Goal: Information Seeking & Learning: Understand process/instructions

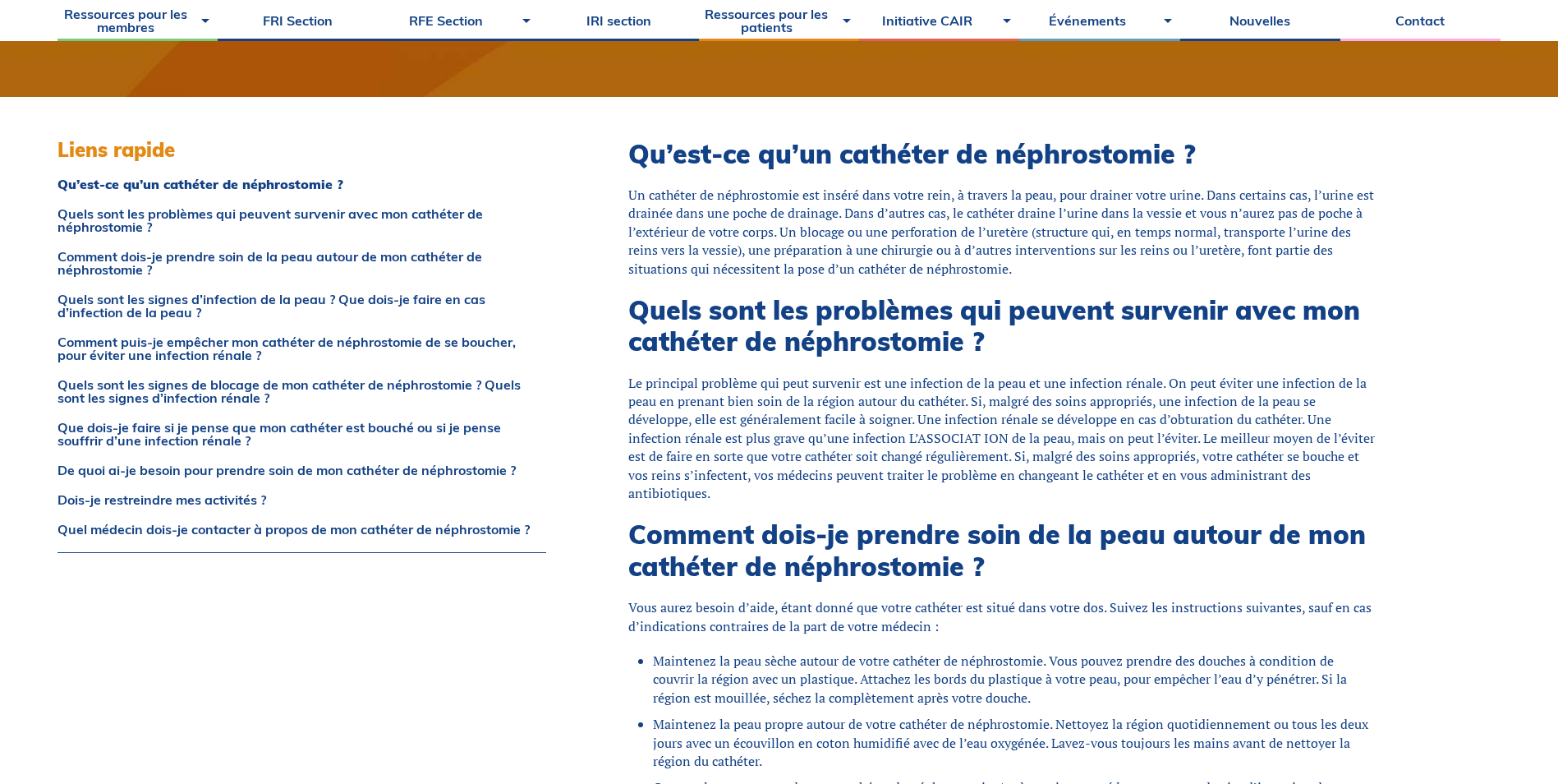
scroll to position [410, 0]
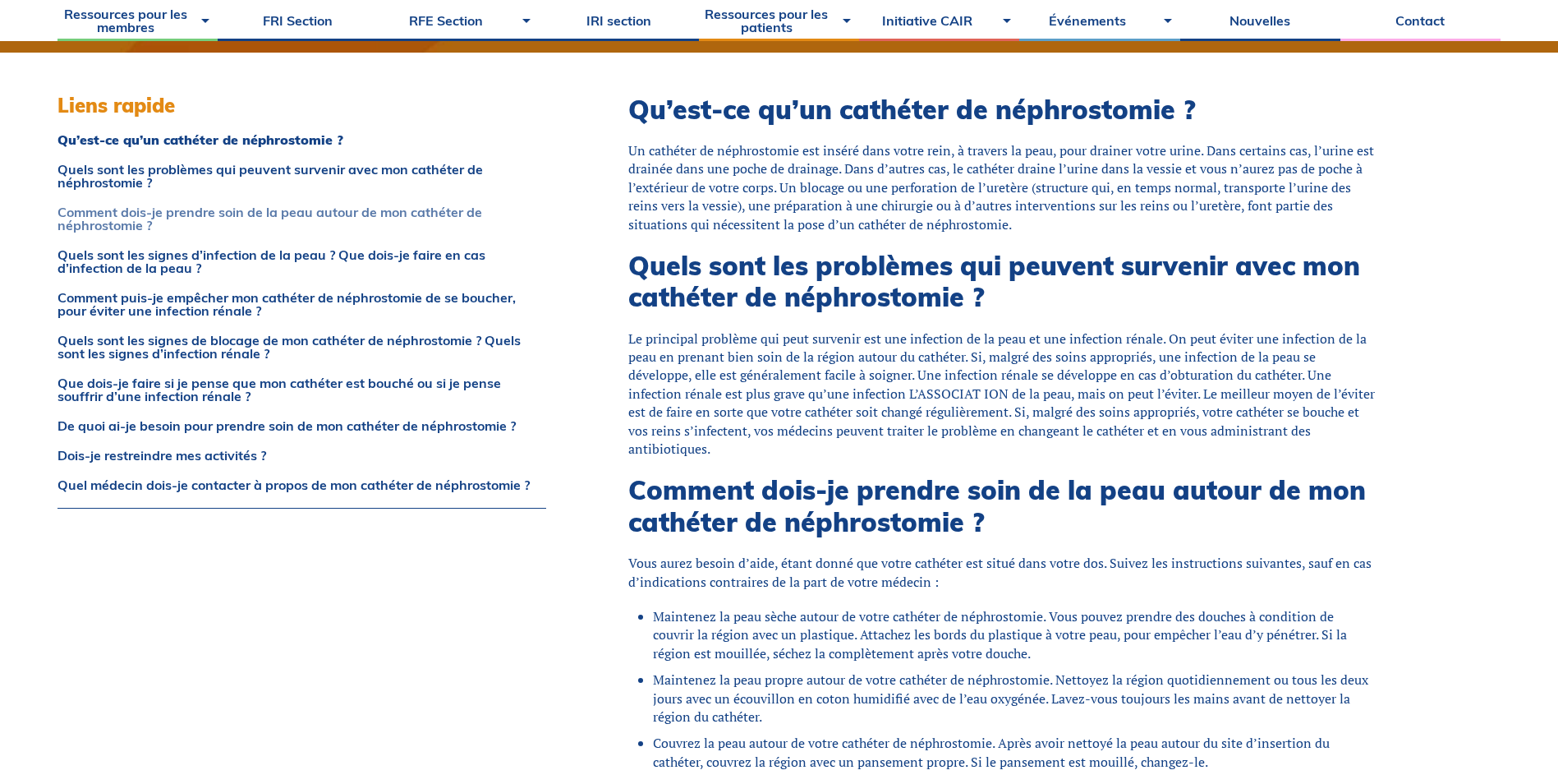
click at [378, 219] on link "Comment dois-je prendre soin de la peau autour de mon cathéter de néphrostomie ?" at bounding box center [302, 218] width 489 height 27
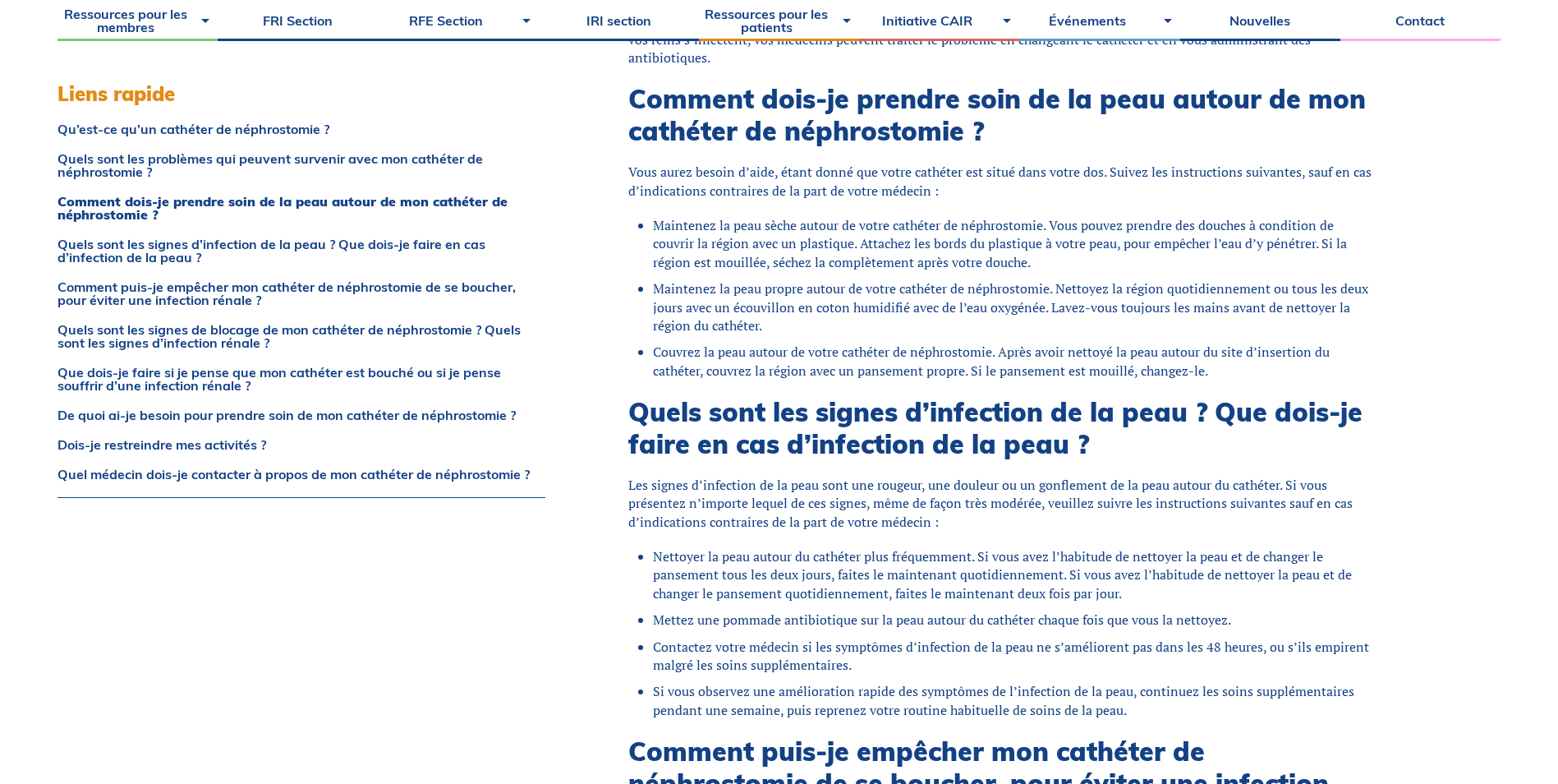
scroll to position [802, 0]
click at [777, 259] on li "Maintenez la peau sèche autour de votre cathéter de néphrostomie. Vous pouvez p…" at bounding box center [1015, 243] width 725 height 55
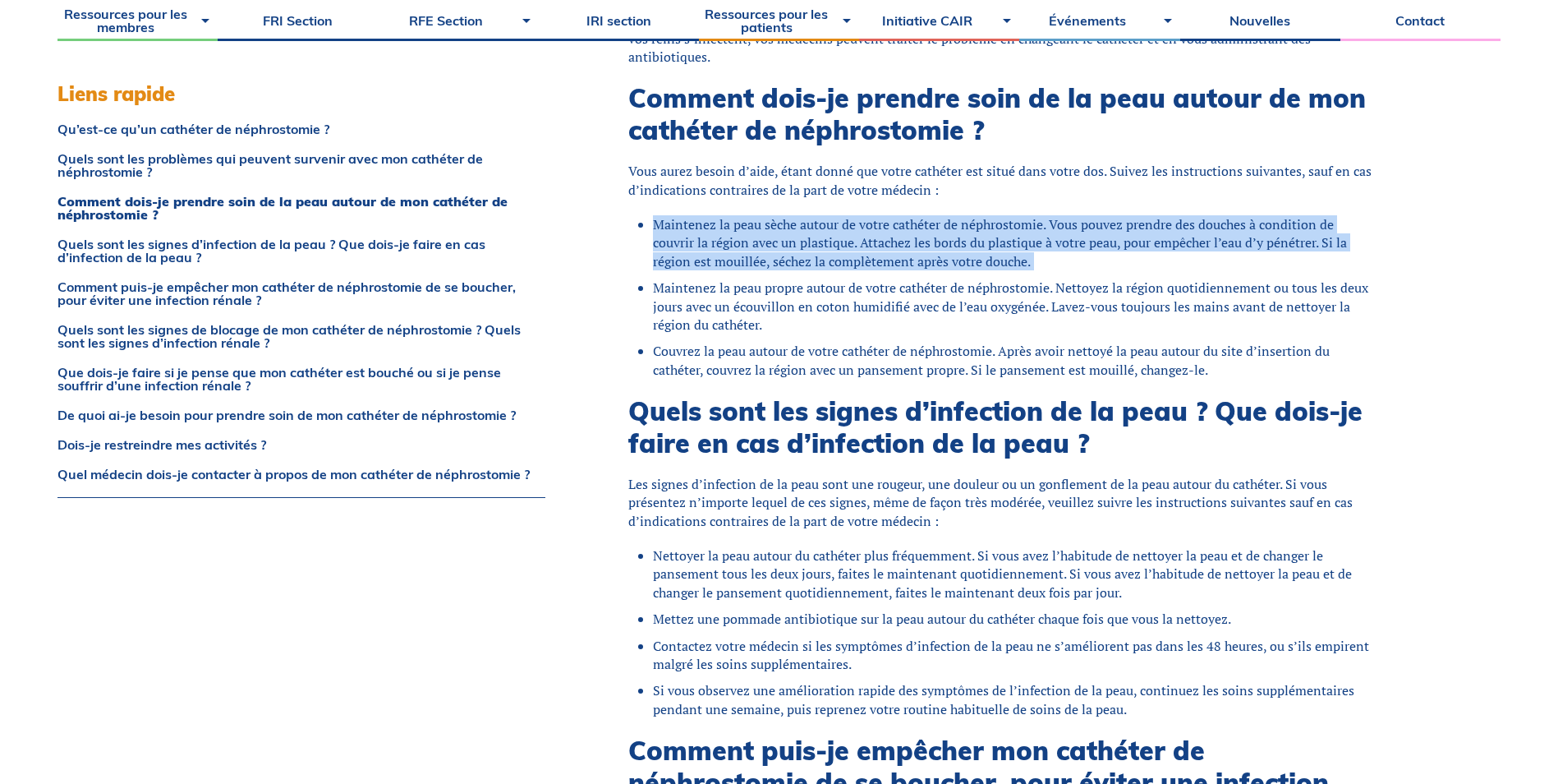
click at [777, 259] on li "Maintenez la peau sèche autour de votre cathéter de néphrostomie. Vous pouvez p…" at bounding box center [1015, 243] width 725 height 55
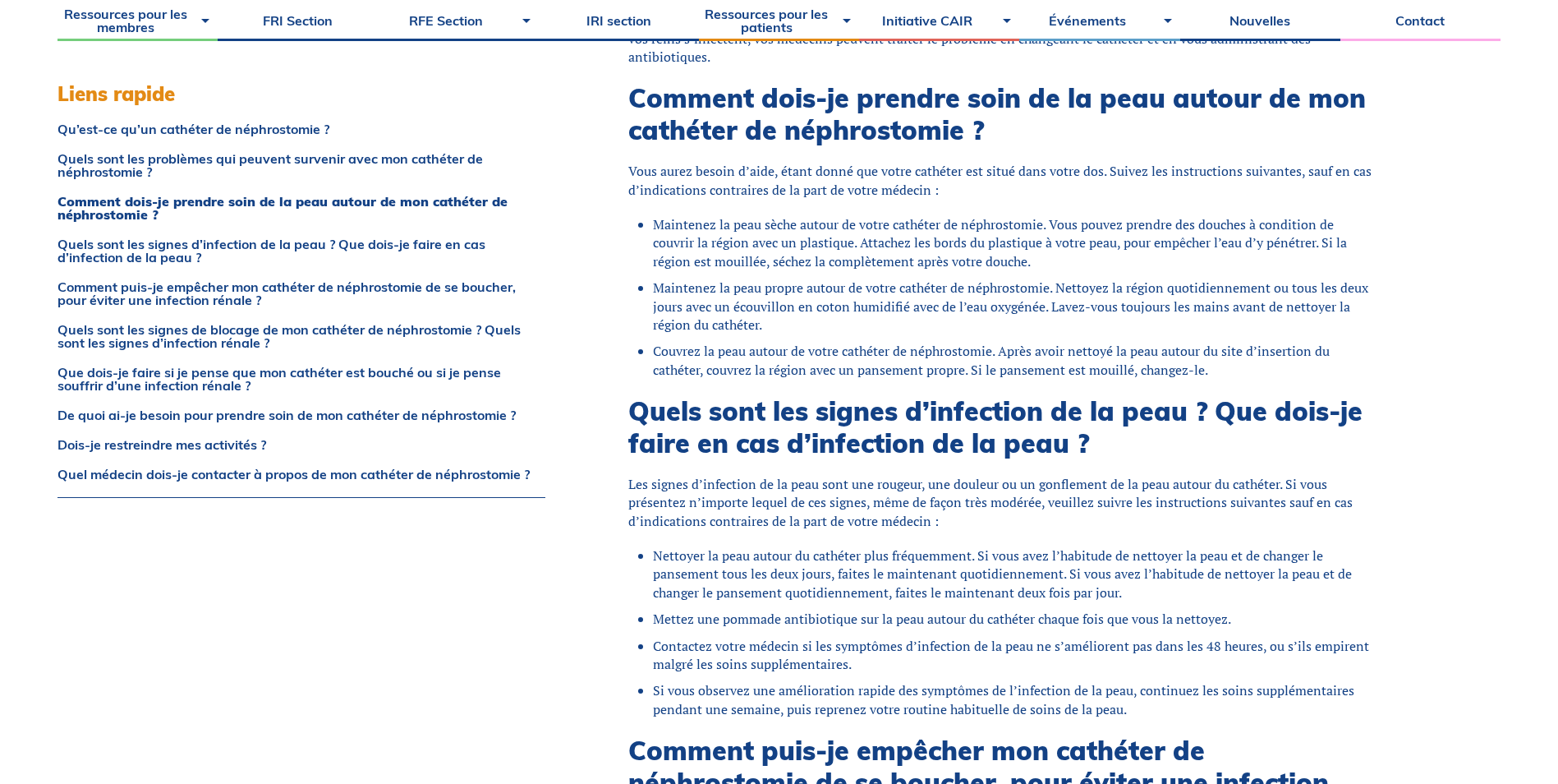
drag, startPoint x: 777, startPoint y: 259, endPoint x: 788, endPoint y: 287, distance: 30.1
click at [788, 287] on li "Maintenez la peau propre autour de votre cathéter de néphrostomie. Nettoyez la …" at bounding box center [1015, 306] width 725 height 55
click at [679, 291] on li "Maintenez la peau propre autour de votre cathéter de néphrostomie. Nettoyez la …" at bounding box center [1015, 306] width 725 height 55
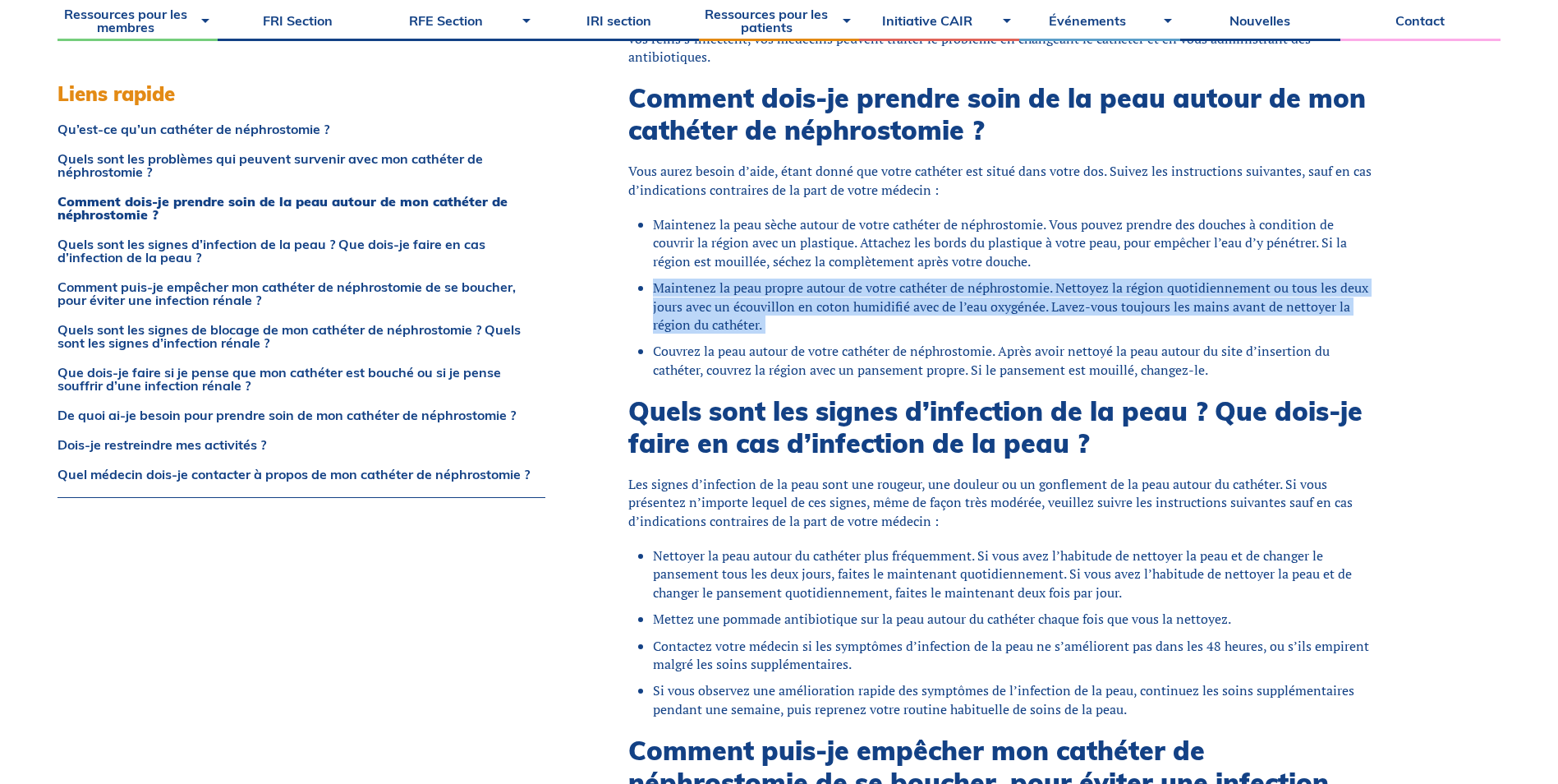
click at [679, 291] on li "Maintenez la peau propre autour de votre cathéter de néphrostomie. Nettoyez la …" at bounding box center [1015, 306] width 725 height 55
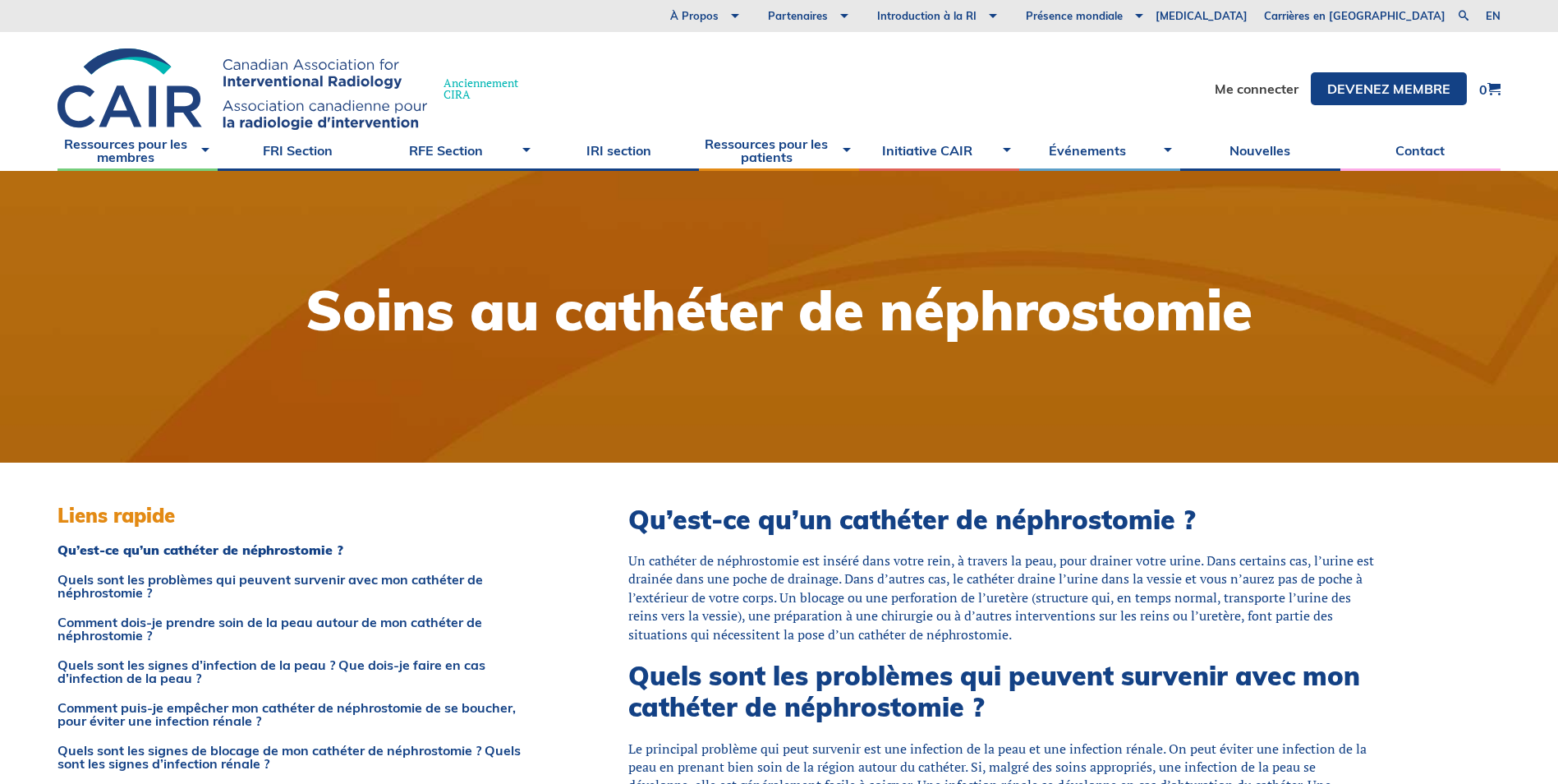
scroll to position [0, 0]
